Goal: Transaction & Acquisition: Purchase product/service

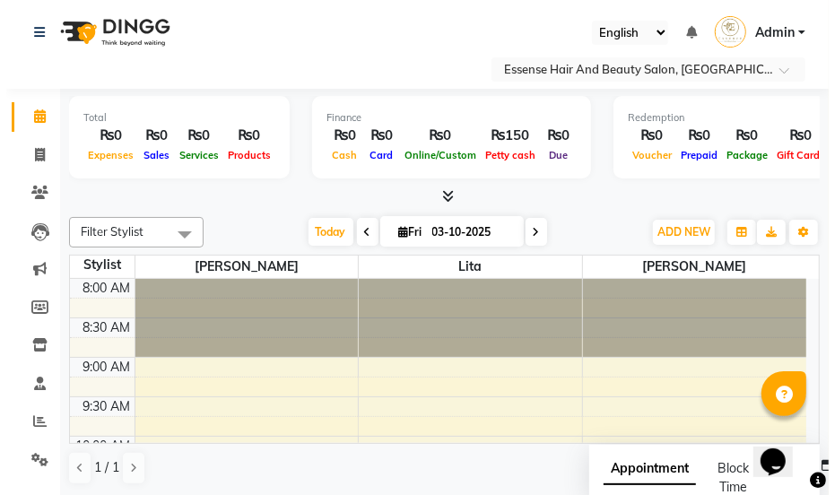
scroll to position [162, 0]
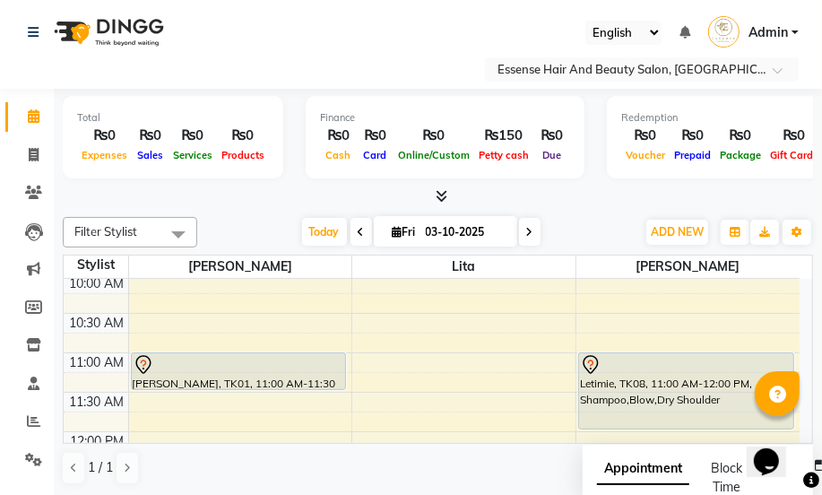
click at [143, 359] on icon at bounding box center [142, 362] width 5 height 7
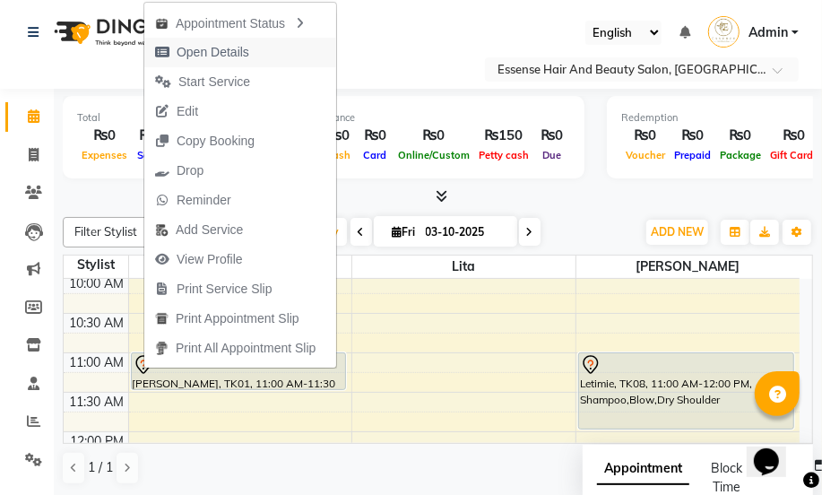
click at [198, 53] on span "Open Details" at bounding box center [213, 52] width 73 height 19
select select "7"
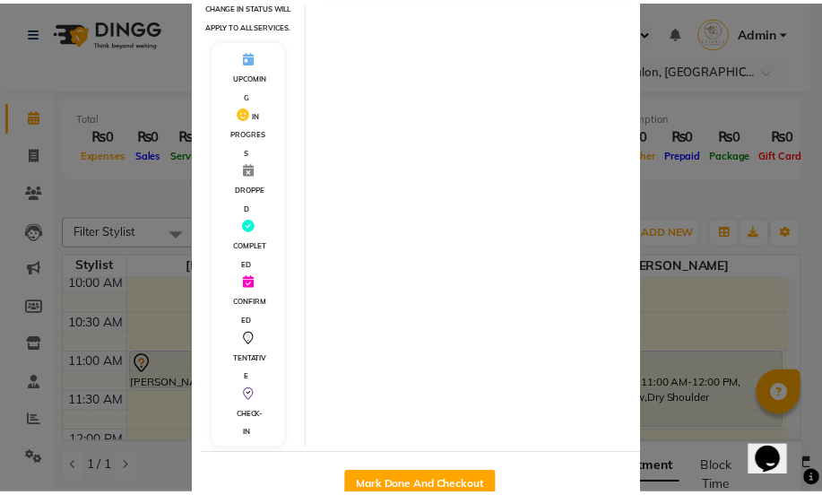
scroll to position [394, 0]
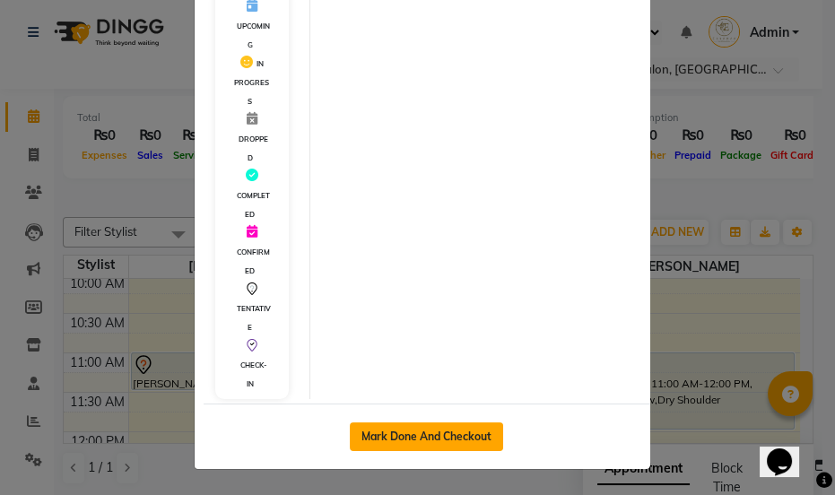
click at [418, 438] on button "Mark Done And Checkout" at bounding box center [426, 436] width 153 height 29
select select "service"
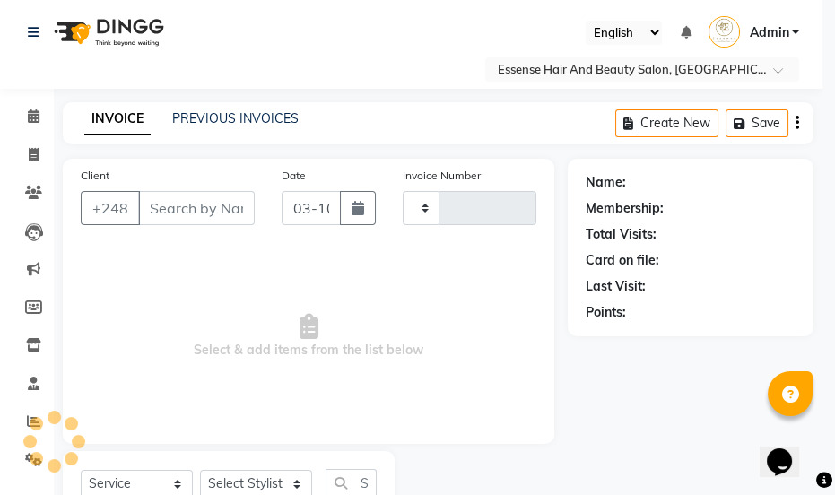
type input "0420"
select select "8408"
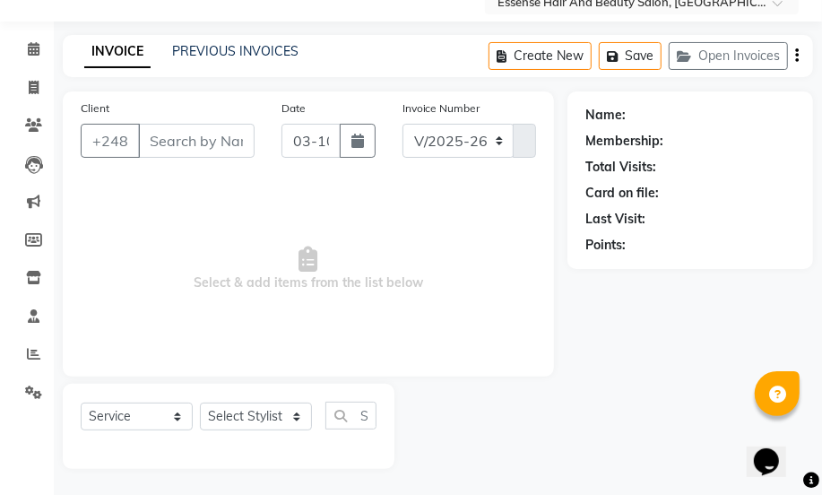
scroll to position [68, 0]
type input "2561590"
select select "81254"
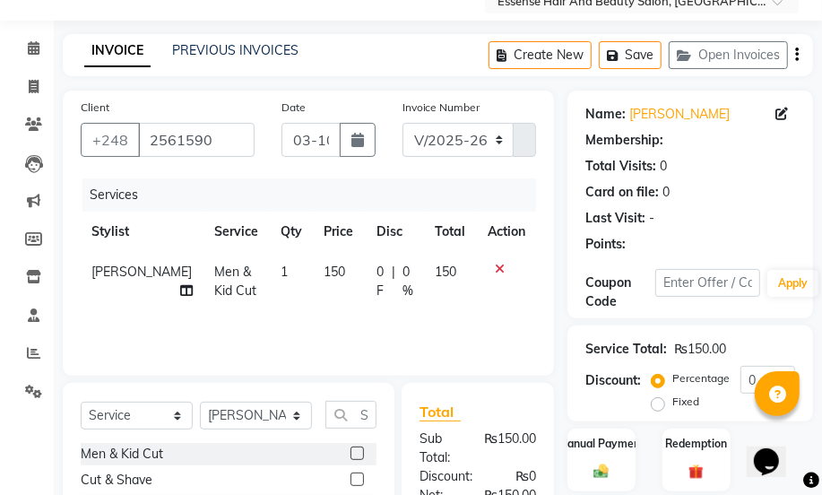
scroll to position [268, 0]
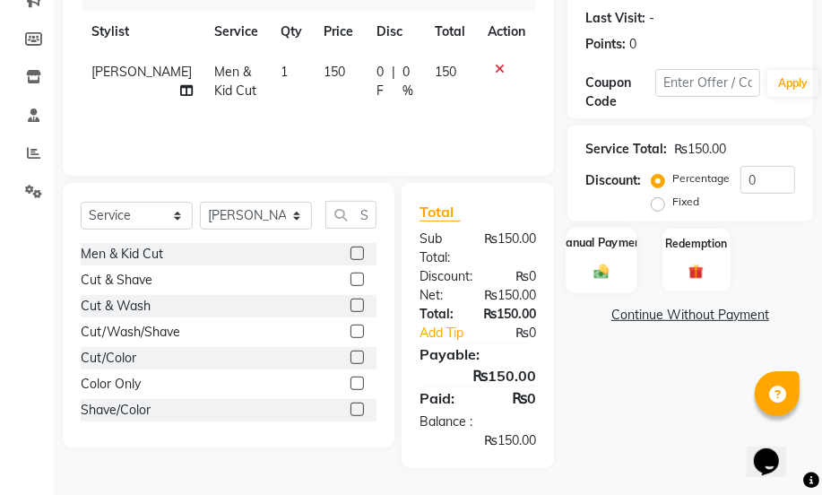
click at [602, 269] on img at bounding box center [601, 272] width 25 height 18
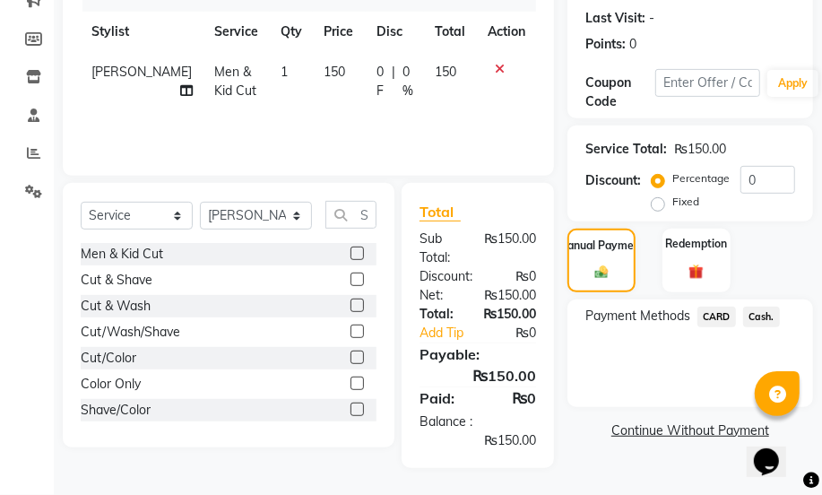
click at [759, 316] on span "Cash." at bounding box center [761, 317] width 37 height 21
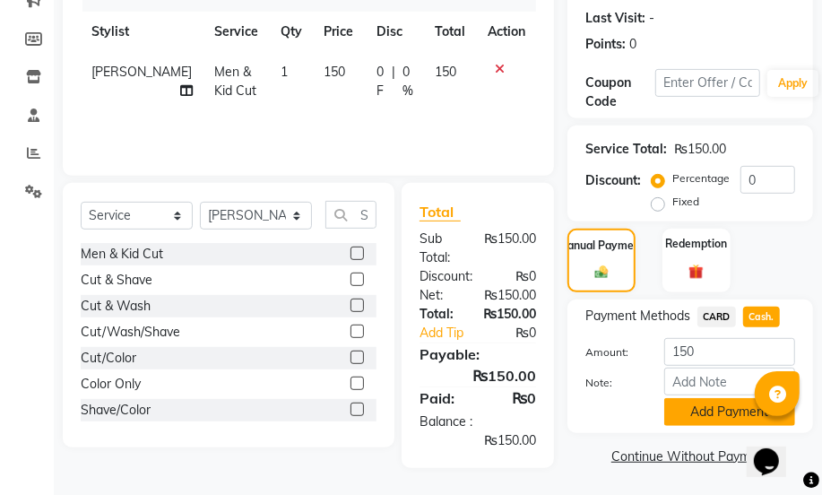
click at [723, 412] on button "Add Payment" at bounding box center [729, 412] width 131 height 28
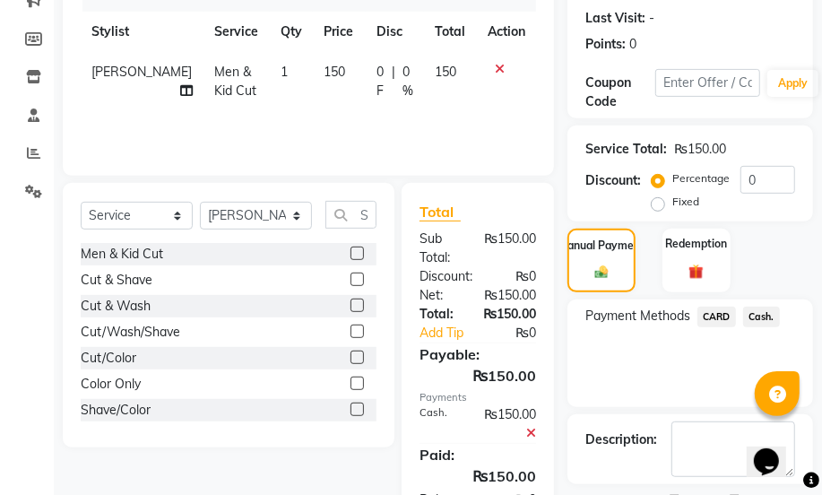
drag, startPoint x: 723, startPoint y: 412, endPoint x: 689, endPoint y: 426, distance: 35.8
